Goal: Ask a question

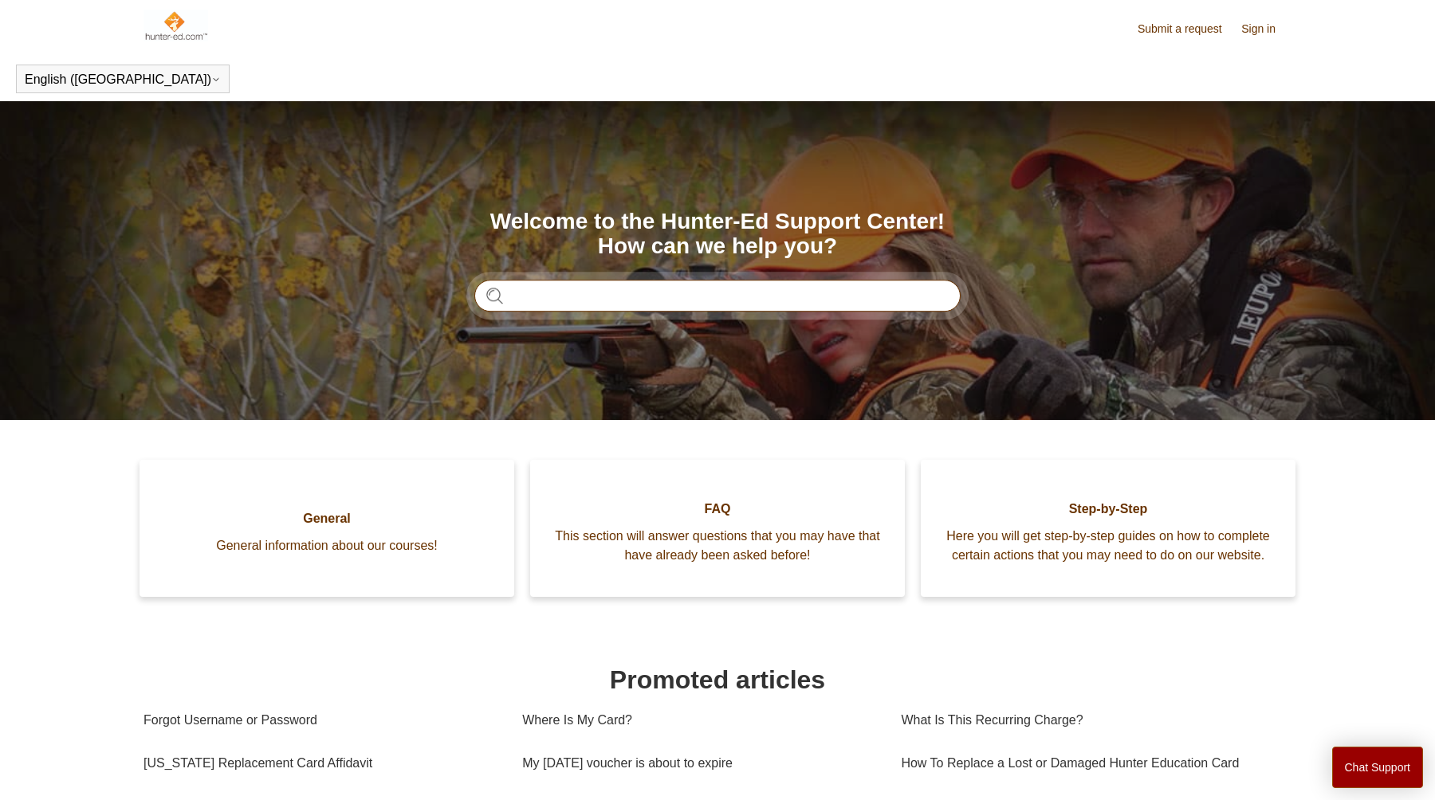
click at [540, 292] on input "Search" at bounding box center [717, 296] width 486 height 32
type input "**********"
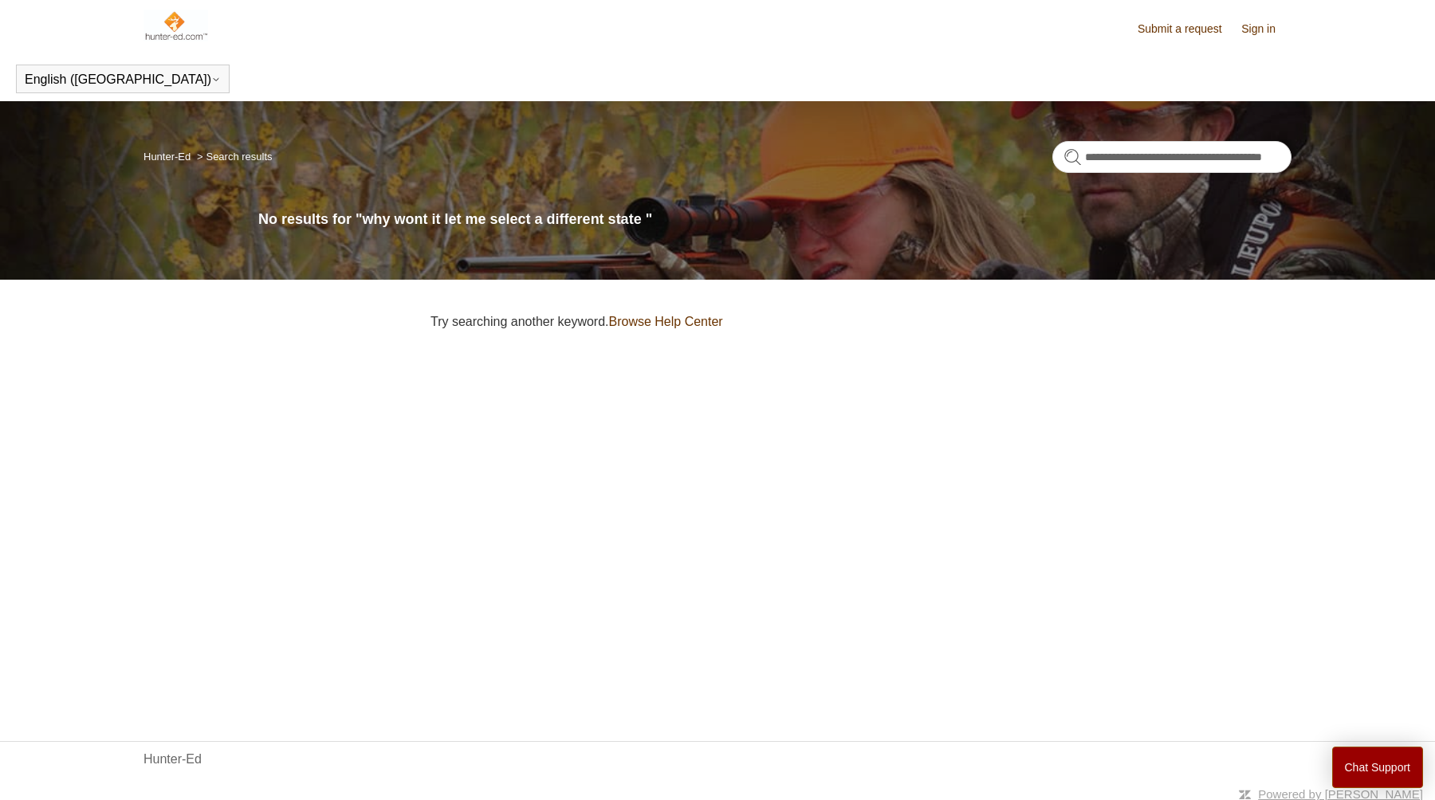
click at [149, 17] on img at bounding box center [175, 26] width 65 height 32
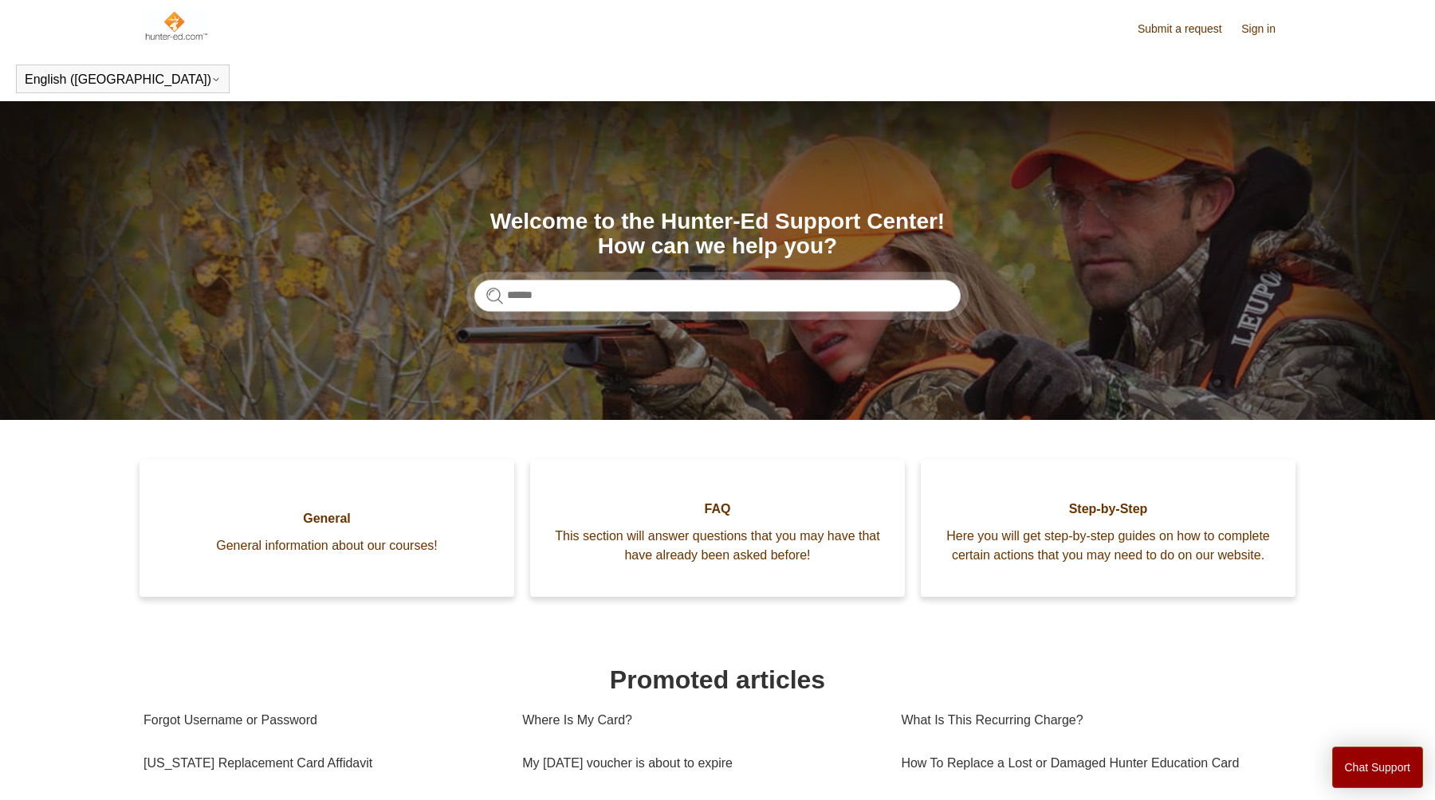
click at [167, 28] on img at bounding box center [175, 26] width 65 height 32
